Goal: Information Seeking & Learning: Find specific fact

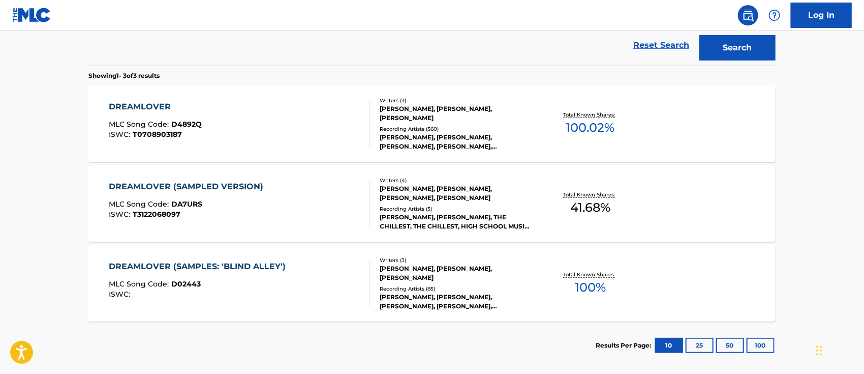
scroll to position [86, 0]
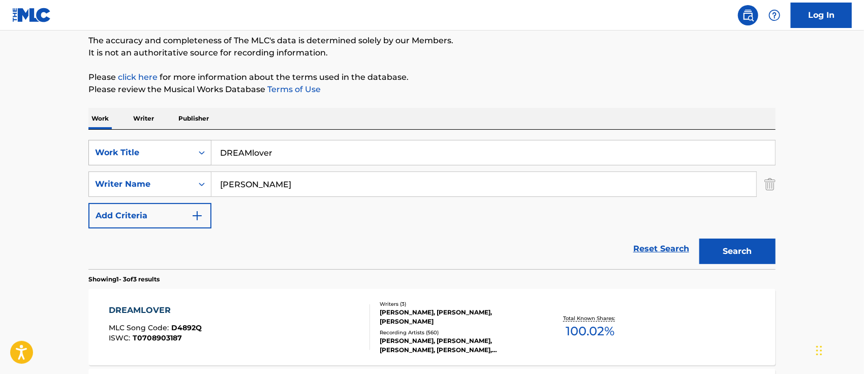
click at [203, 154] on icon "Search Form" at bounding box center [202, 152] width 10 height 10
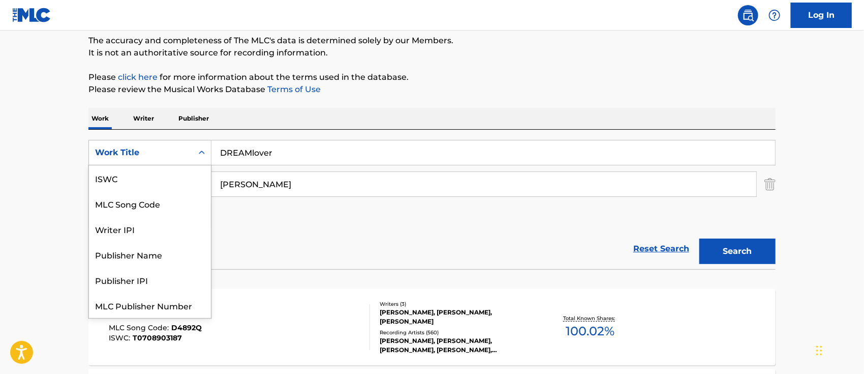
scroll to position [25, 0]
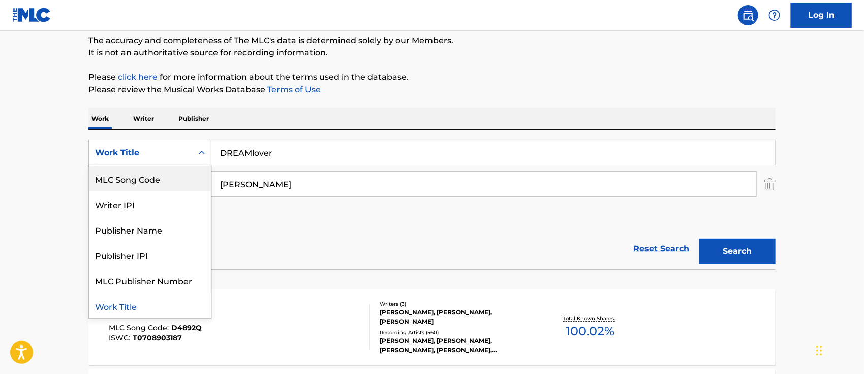
click at [187, 176] on div "MLC Song Code" at bounding box center [150, 178] width 122 height 25
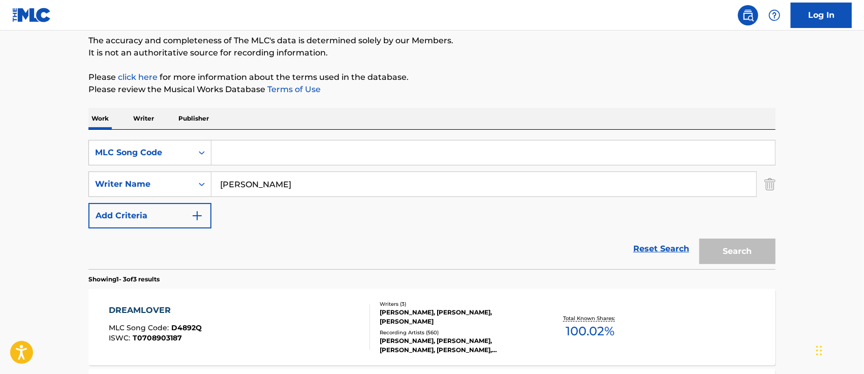
click at [277, 154] on input "Search Form" at bounding box center [494, 152] width 564 height 24
paste input "4A0QT0"
type input "4A0QT0"
click at [772, 184] on img "Search Form" at bounding box center [770, 183] width 11 height 25
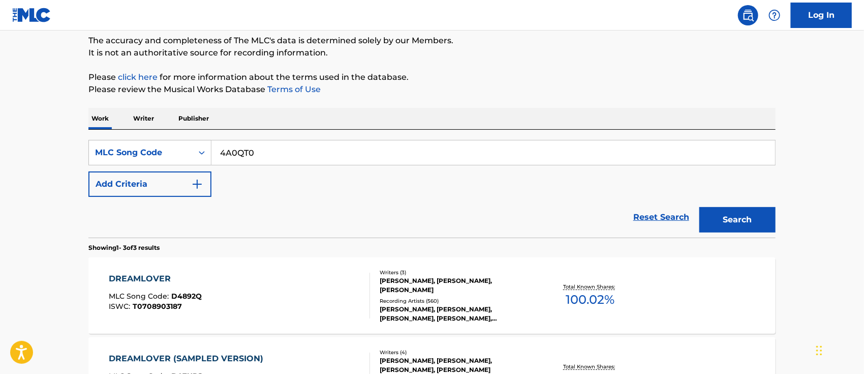
click at [744, 218] on button "Search" at bounding box center [738, 219] width 76 height 25
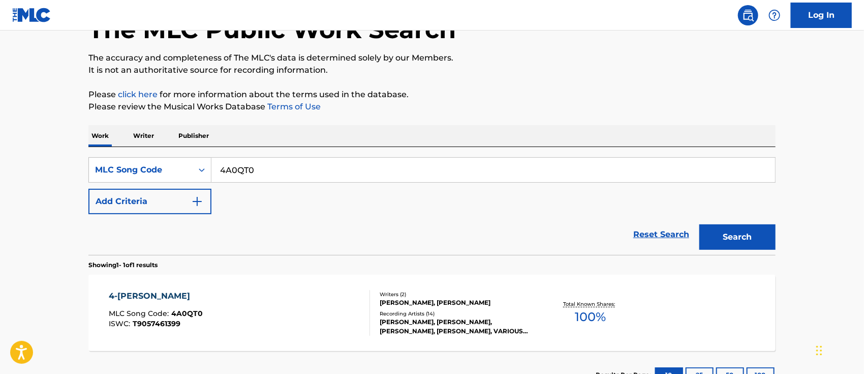
scroll to position [86, 0]
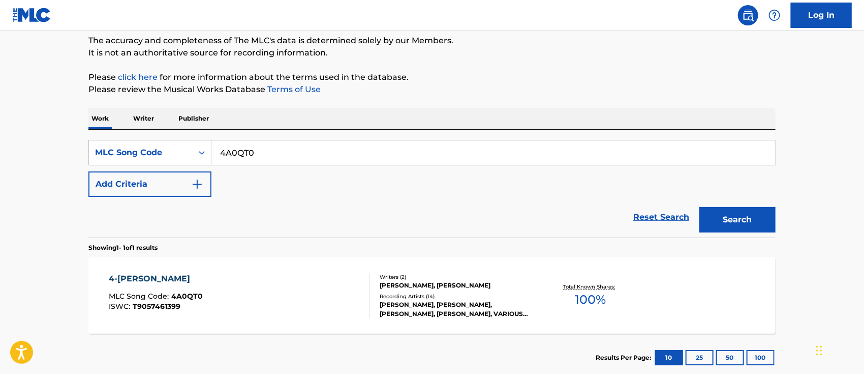
click at [138, 274] on div "4-[PERSON_NAME]" at bounding box center [156, 279] width 94 height 12
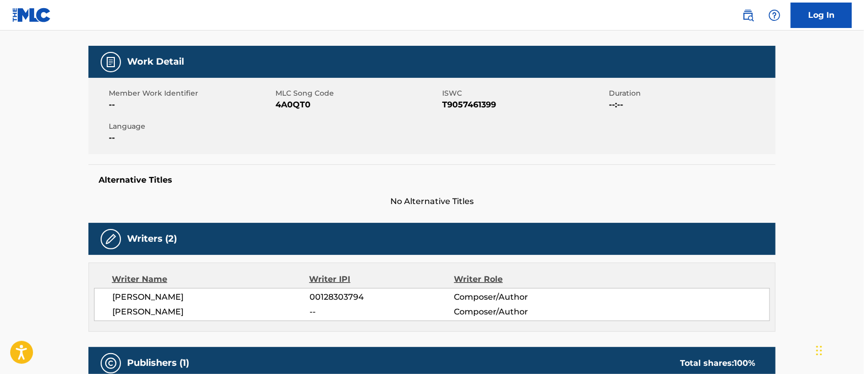
scroll to position [203, 0]
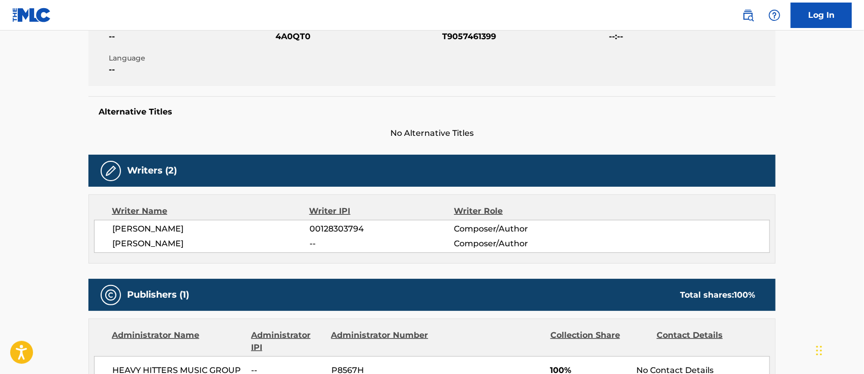
drag, startPoint x: 202, startPoint y: 244, endPoint x: 113, endPoint y: 246, distance: 89.0
click at [113, 246] on span "[PERSON_NAME]" at bounding box center [210, 243] width 197 height 12
copy span "[PERSON_NAME]"
drag, startPoint x: 163, startPoint y: 232, endPoint x: 166, endPoint y: 227, distance: 5.5
click at [163, 231] on span "[PERSON_NAME]" at bounding box center [210, 229] width 197 height 12
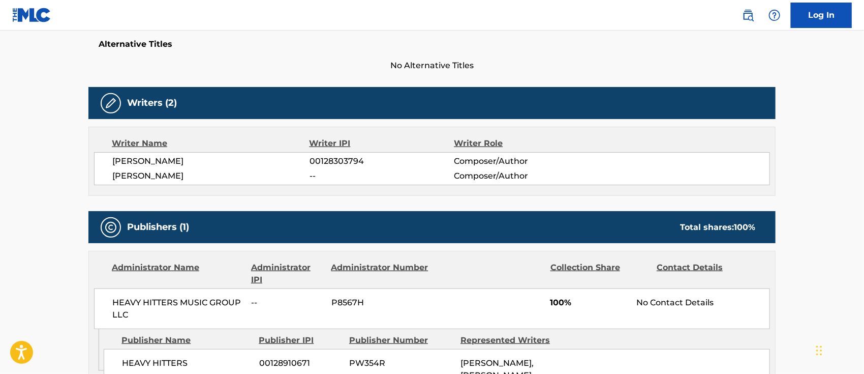
scroll to position [0, 0]
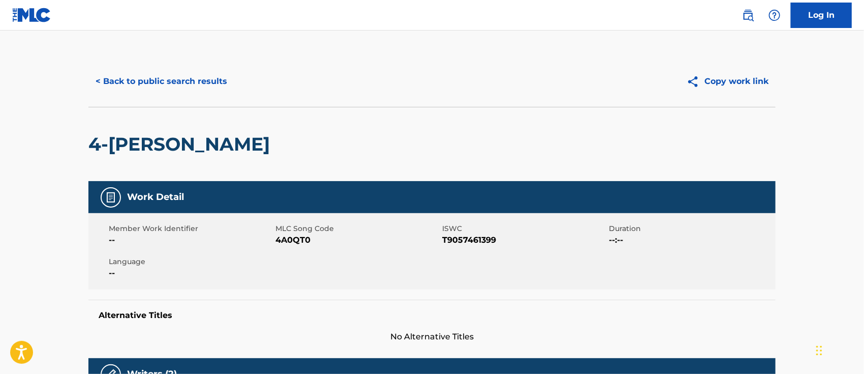
click at [169, 86] on button "< Back to public search results" at bounding box center [161, 81] width 146 height 25
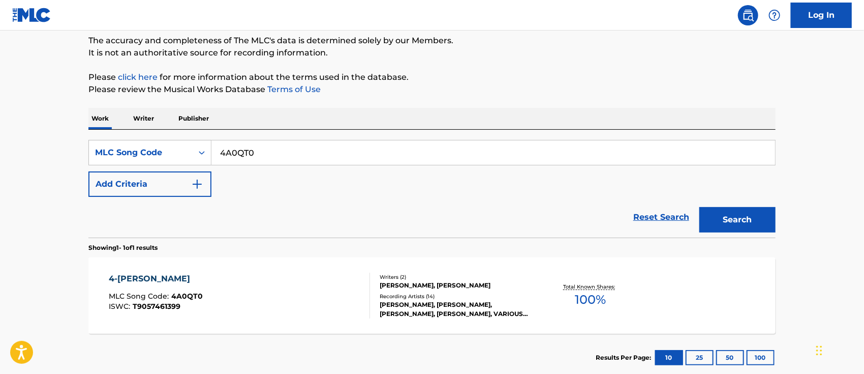
click at [142, 116] on p "Writer" at bounding box center [143, 118] width 27 height 21
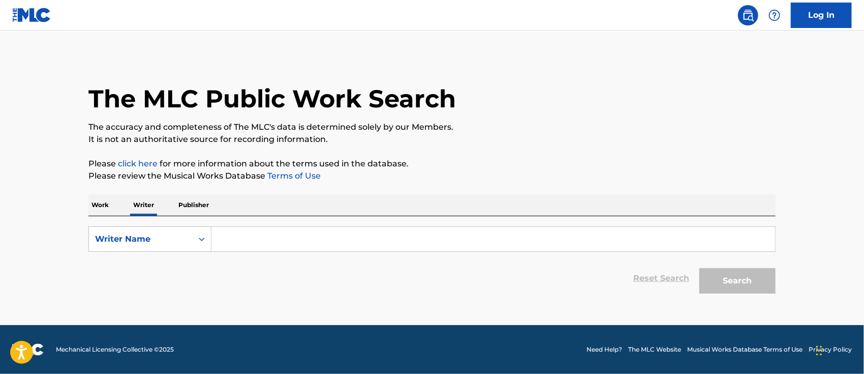
click at [253, 244] on input "Search Form" at bounding box center [494, 239] width 564 height 24
paste input "[PERSON_NAME]"
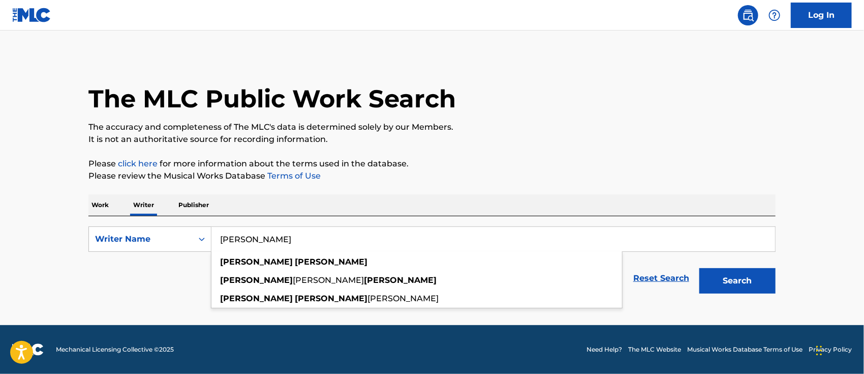
type input "[PERSON_NAME]"
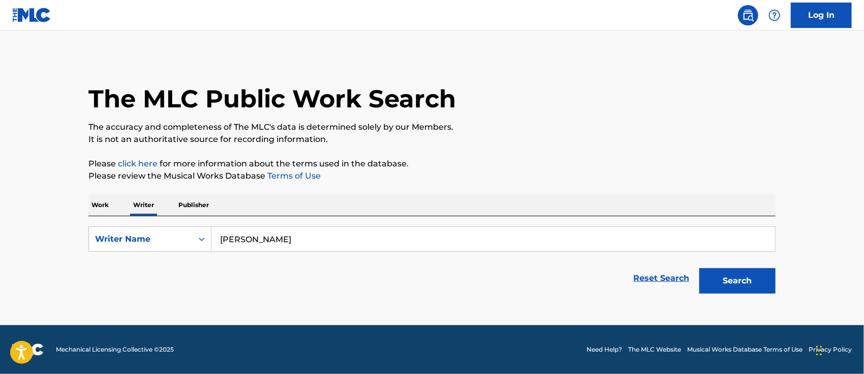
click at [720, 285] on button "Search" at bounding box center [738, 280] width 76 height 25
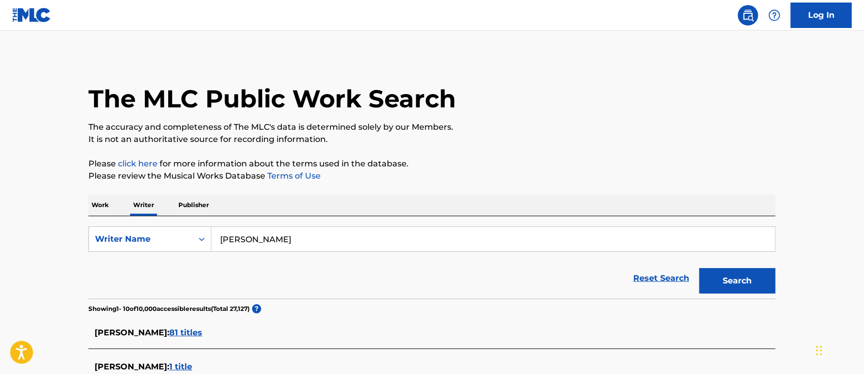
scroll to position [68, 0]
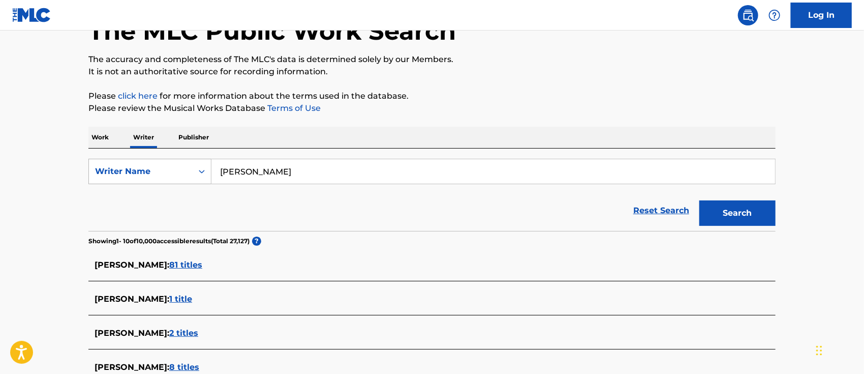
click at [202, 169] on icon "Search Form" at bounding box center [202, 171] width 10 height 10
click at [172, 196] on div "Writer IPI" at bounding box center [150, 196] width 122 height 25
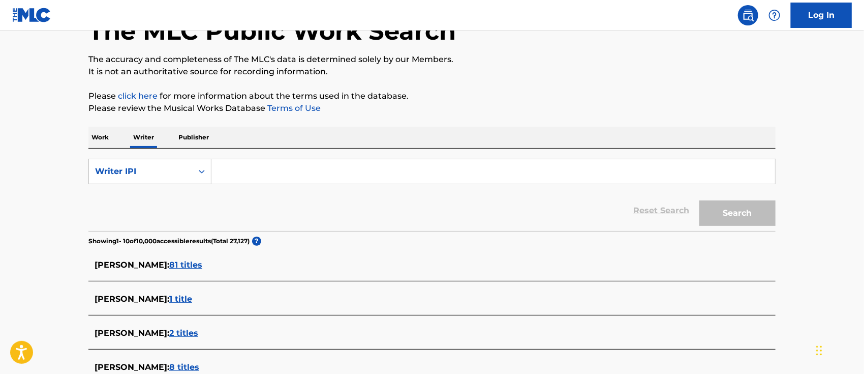
click at [287, 167] on input "Search Form" at bounding box center [494, 171] width 564 height 24
paste input "00240211726"
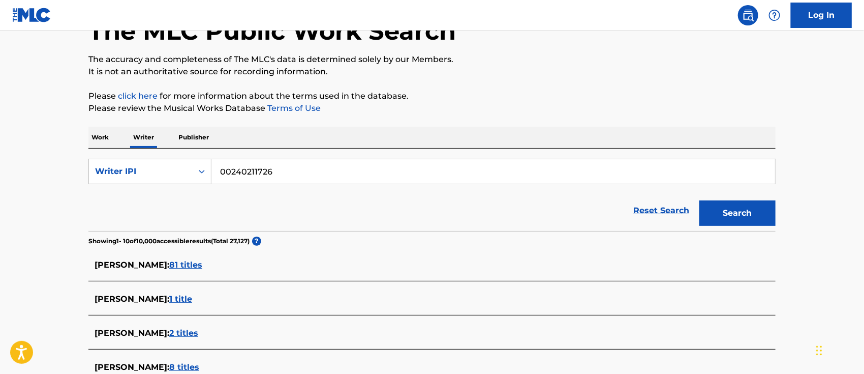
type input "00240211726"
click at [705, 211] on button "Search" at bounding box center [738, 212] width 76 height 25
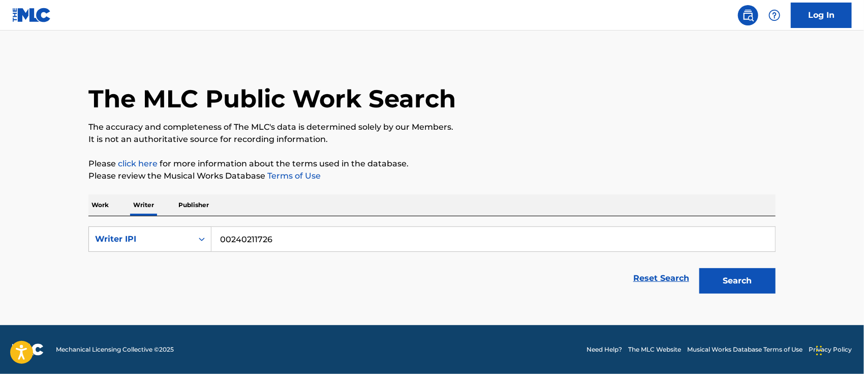
scroll to position [0, 0]
click at [354, 237] on input "00240211726" at bounding box center [494, 239] width 564 height 24
click at [188, 232] on div "Writer IPI" at bounding box center [141, 238] width 104 height 19
click at [174, 260] on div "Writer Name" at bounding box center [150, 264] width 122 height 25
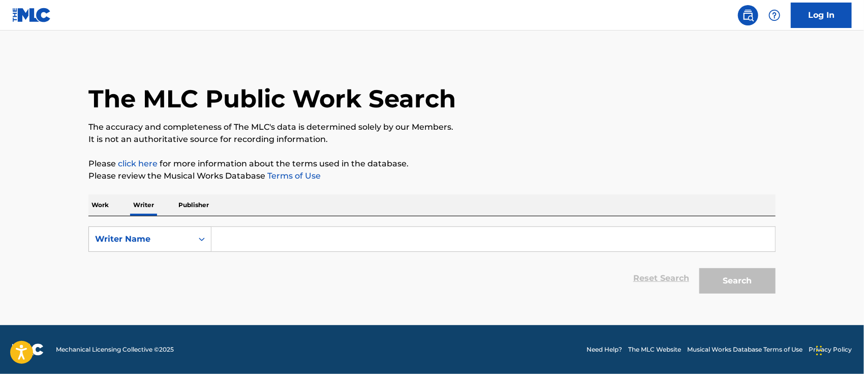
click at [263, 244] on input "Search Form" at bounding box center [494, 239] width 564 height 24
paste input "[PERSON_NAME] S"
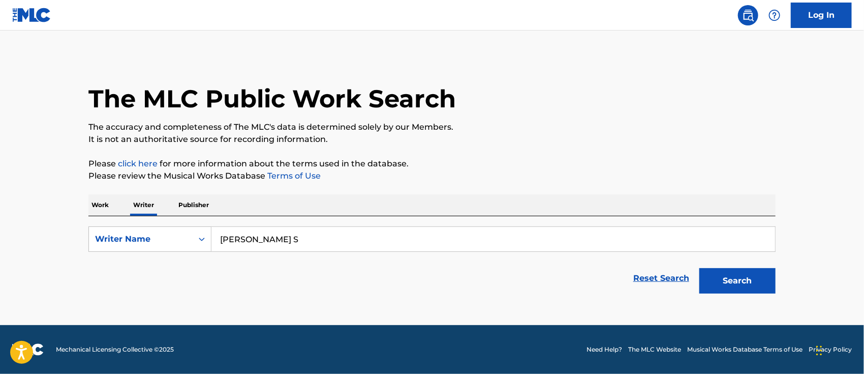
click at [726, 284] on button "Search" at bounding box center [738, 280] width 76 height 25
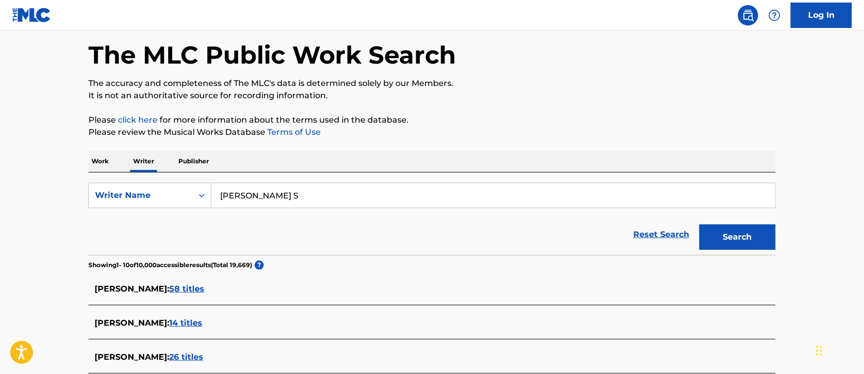
scroll to position [179, 0]
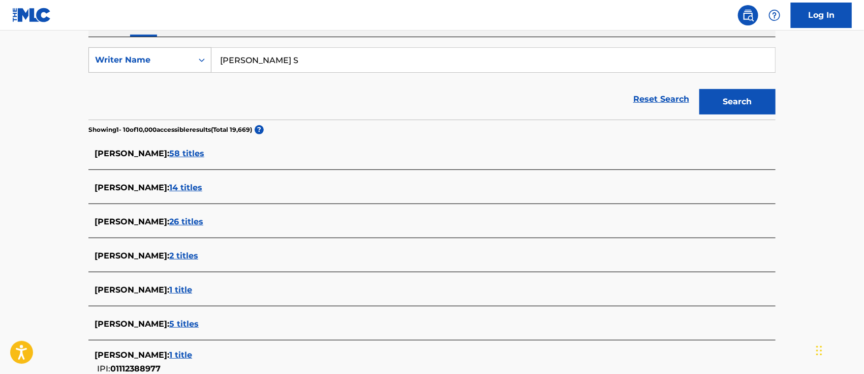
drag, startPoint x: 326, startPoint y: 64, endPoint x: 207, endPoint y: 58, distance: 119.1
click at [207, 58] on div "SearchWithCriteriab9eef753-bfbe-4d31-804d-3dde8521134c Writer Name [PERSON_NAME…" at bounding box center [431, 59] width 687 height 25
paste input "[PERSON_NAME]"
type input "[PERSON_NAME]"
click at [733, 100] on button "Search" at bounding box center [738, 101] width 76 height 25
